Goal: Transaction & Acquisition: Subscribe to service/newsletter

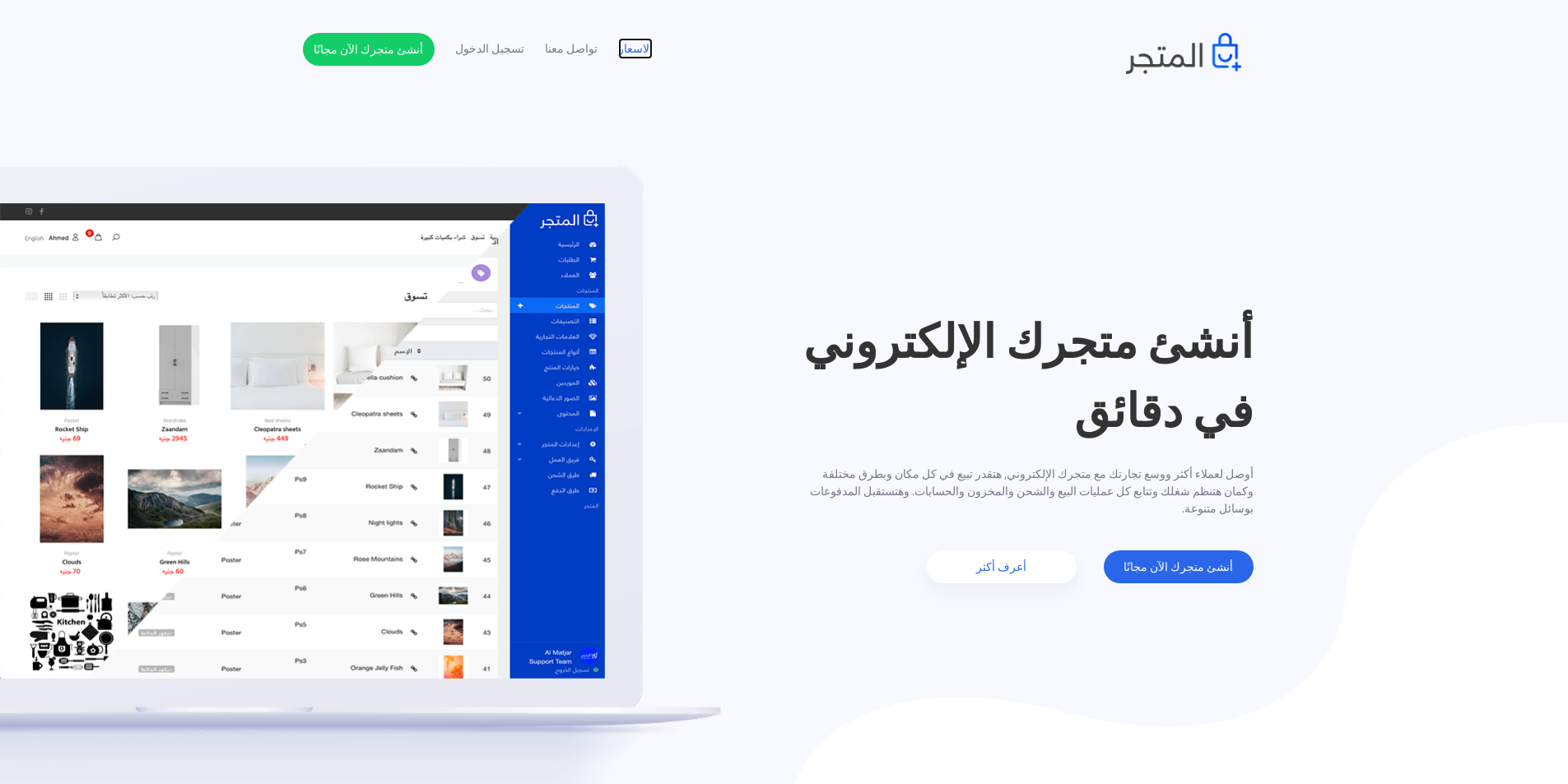
click at [628, 49] on link "الاسعار" at bounding box center [635, 49] width 35 height 17
click at [395, 57] on link "أنشئ متجرك الآن مجانًا" at bounding box center [368, 49] width 132 height 33
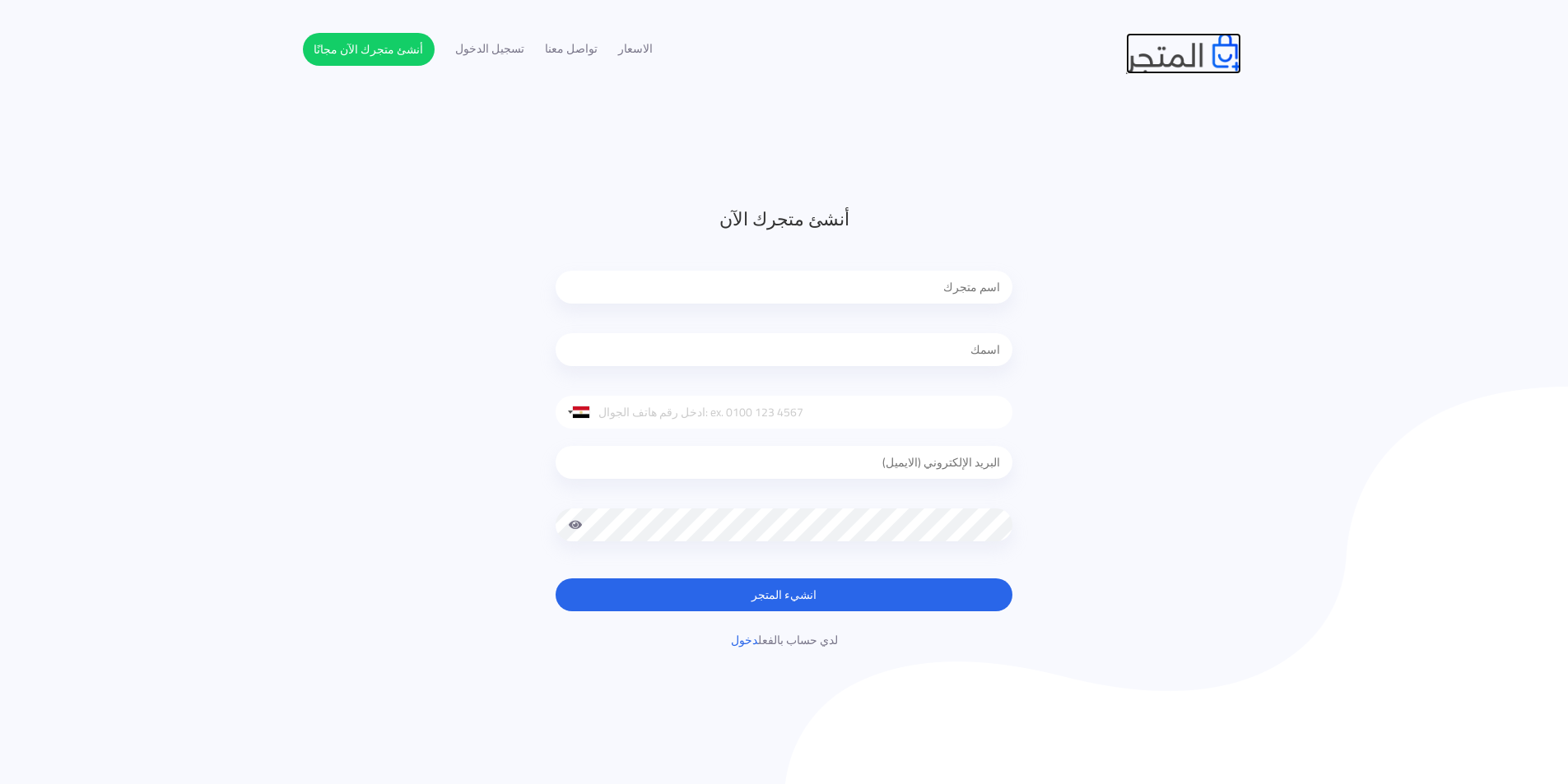
click at [1207, 70] on img at bounding box center [1183, 53] width 115 height 41
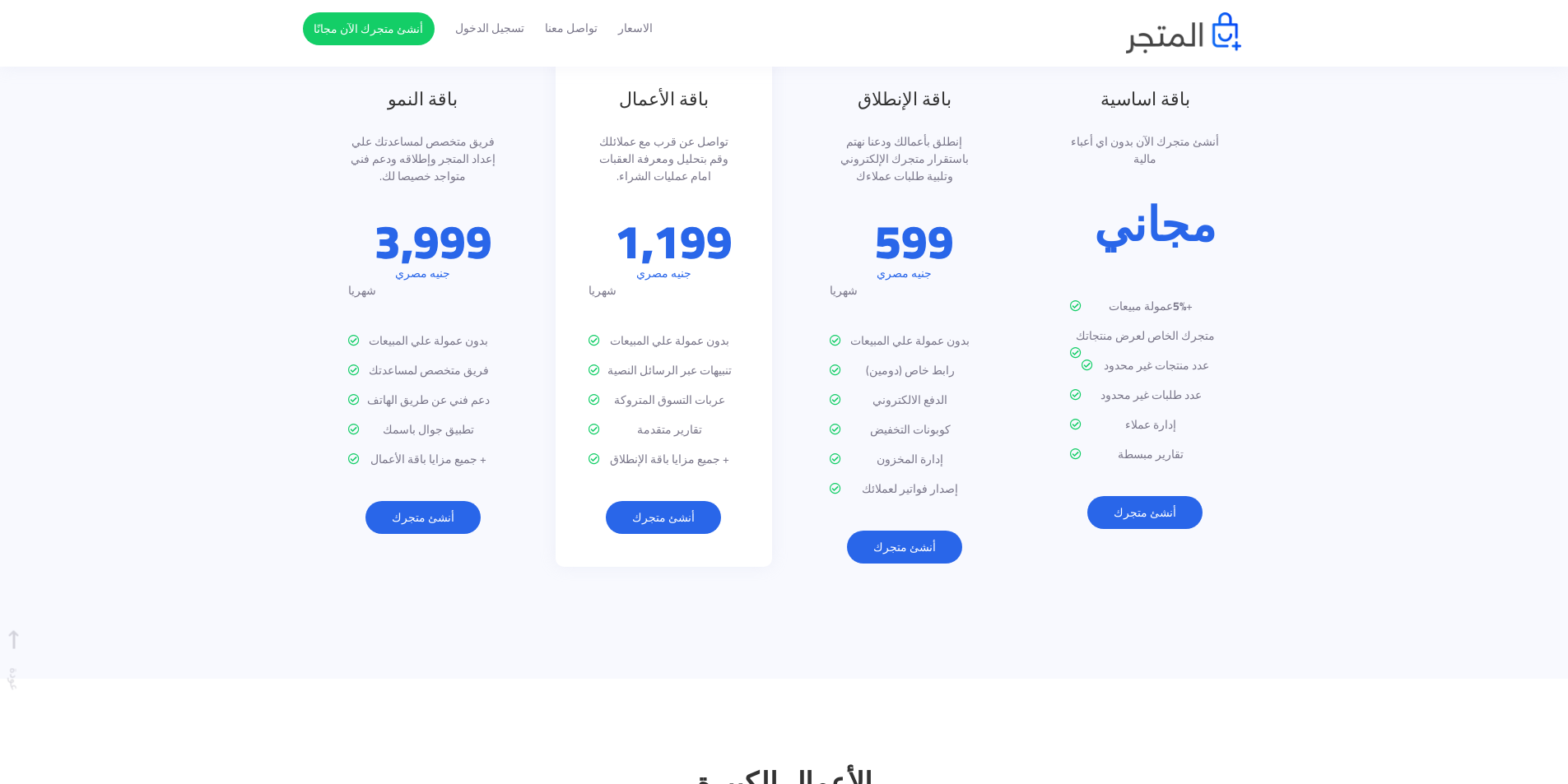
scroll to position [2128, 0]
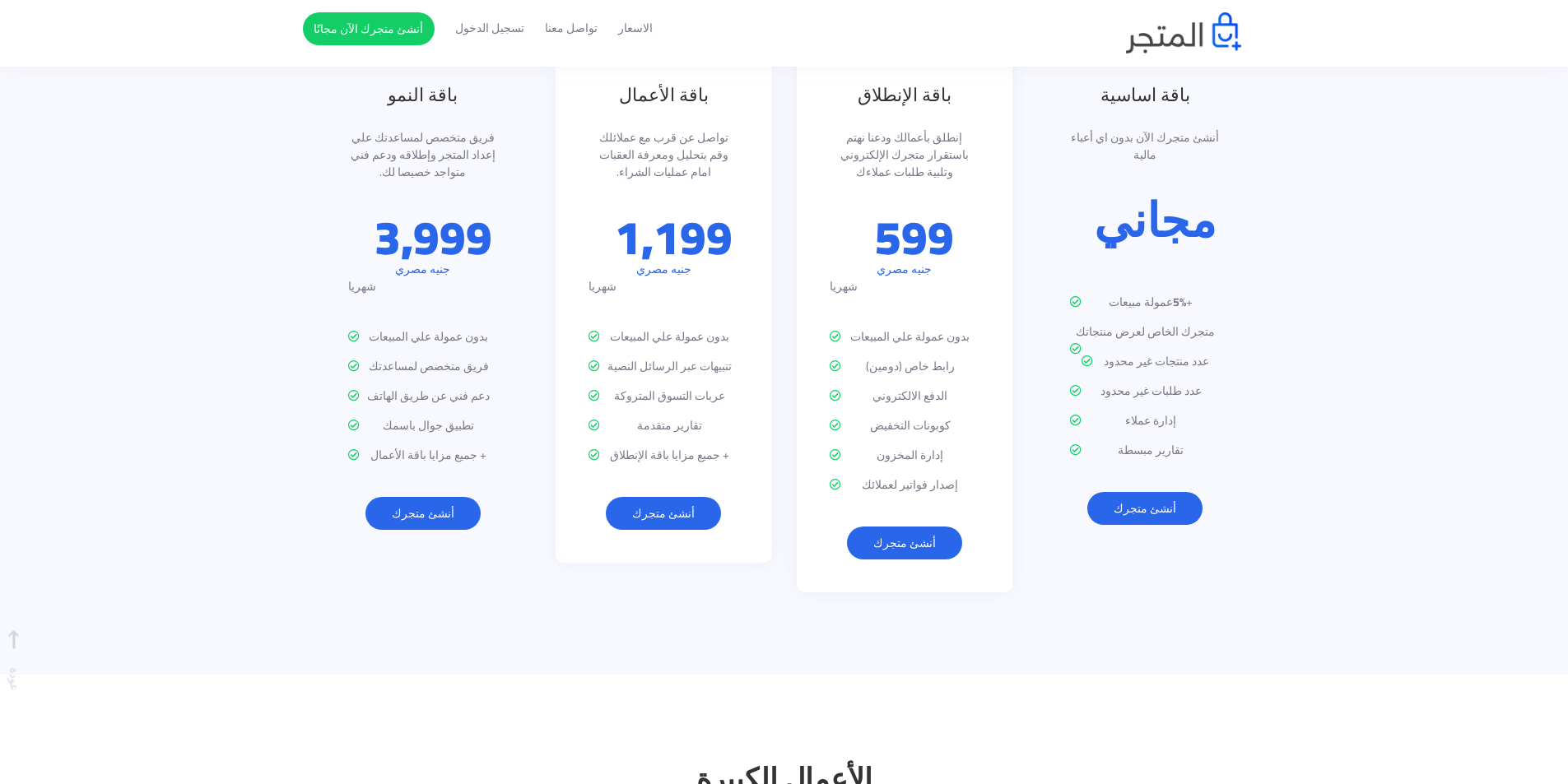
click at [923, 223] on p "599" at bounding box center [914, 237] width 79 height 47
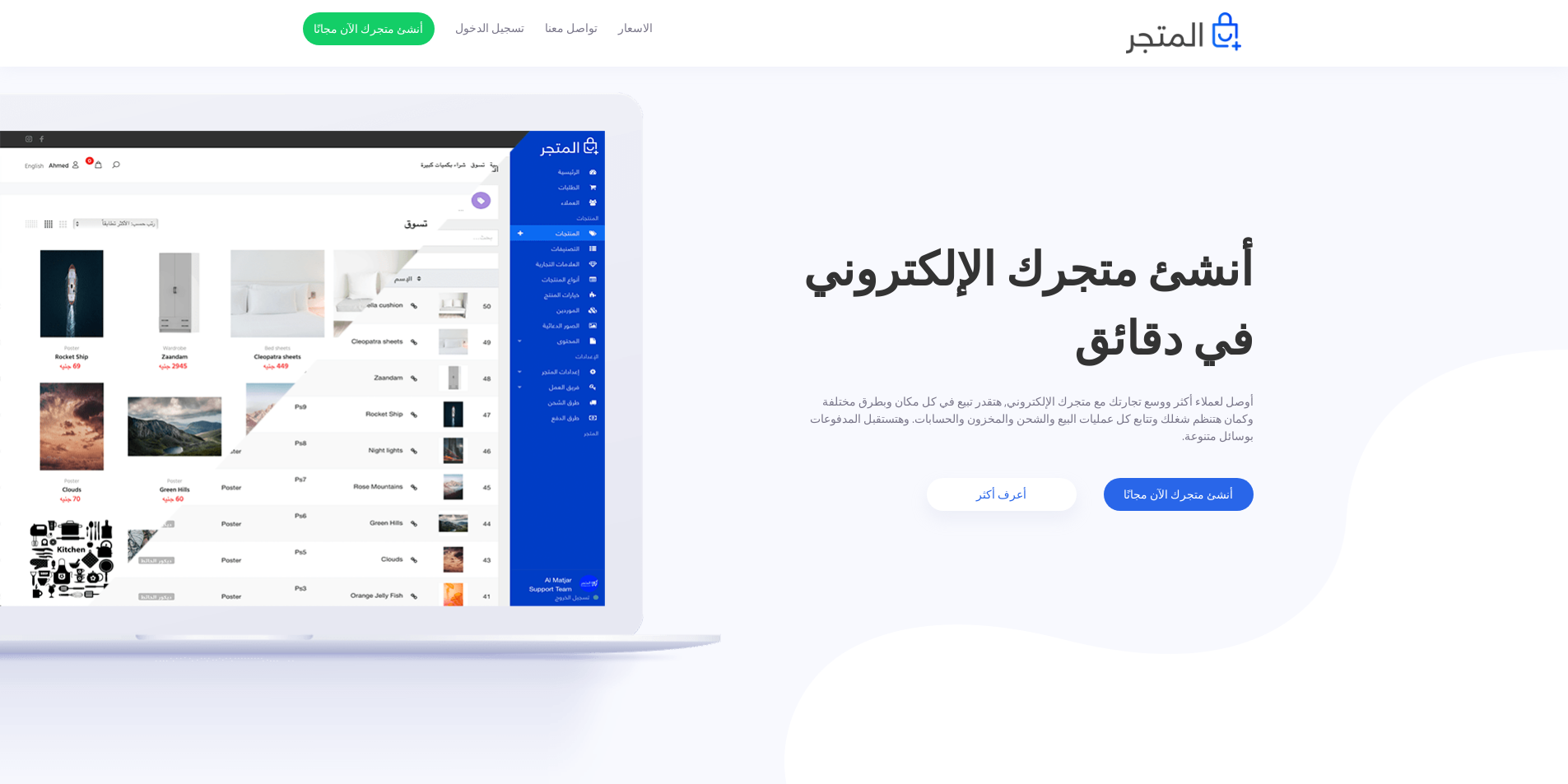
scroll to position [0, 0]
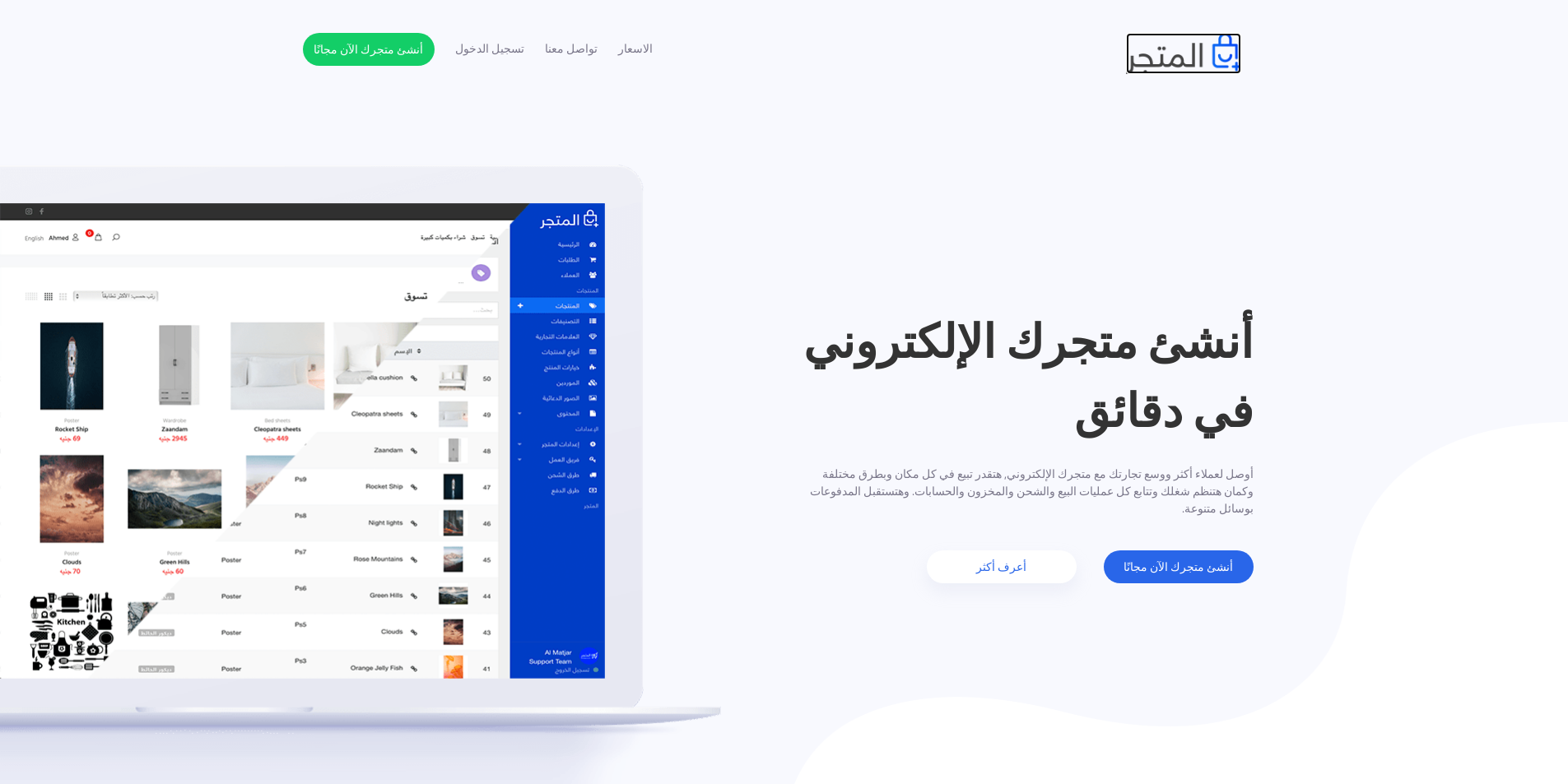
click at [1162, 64] on img at bounding box center [1183, 53] width 115 height 41
